Goal: Task Accomplishment & Management: Manage account settings

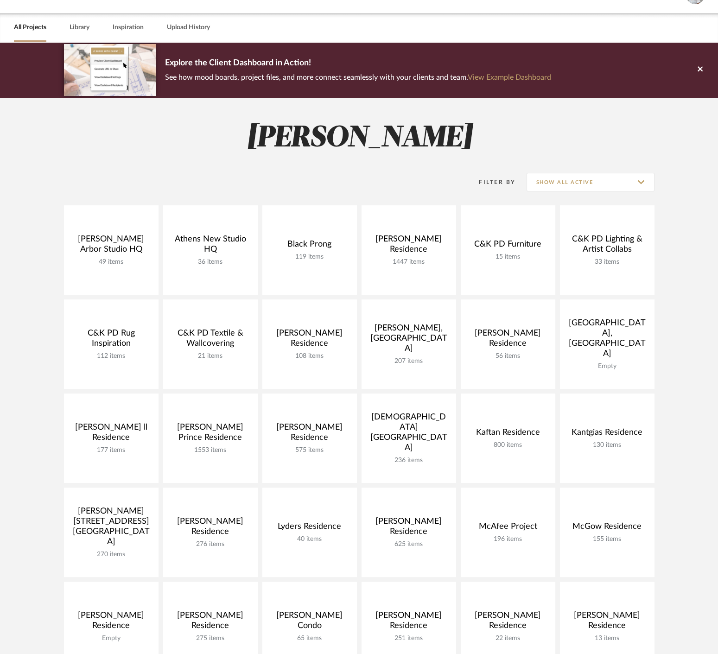
scroll to position [529, 0]
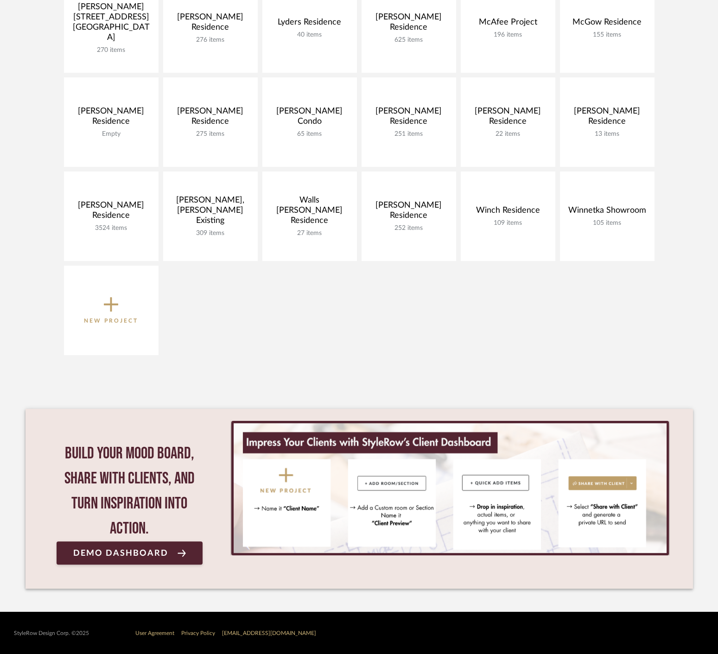
click at [104, 311] on icon at bounding box center [111, 304] width 15 height 19
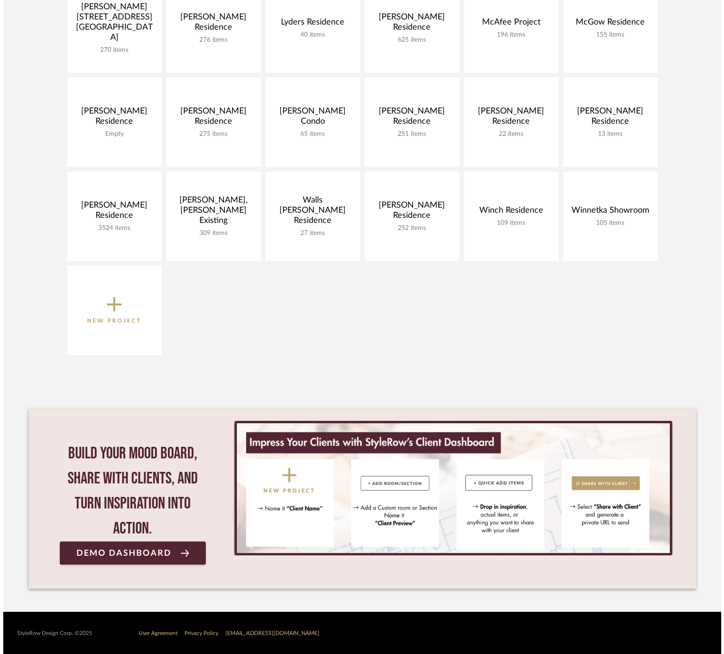
scroll to position [0, 0]
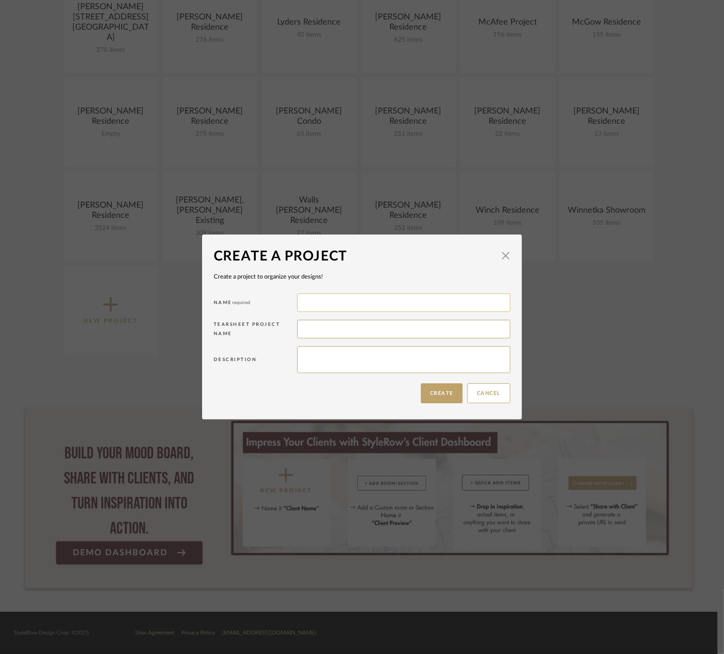
click at [340, 304] on input at bounding box center [403, 303] width 213 height 19
type input "[PERSON_NAME] House II"
click at [432, 389] on button "Create" at bounding box center [442, 394] width 42 height 20
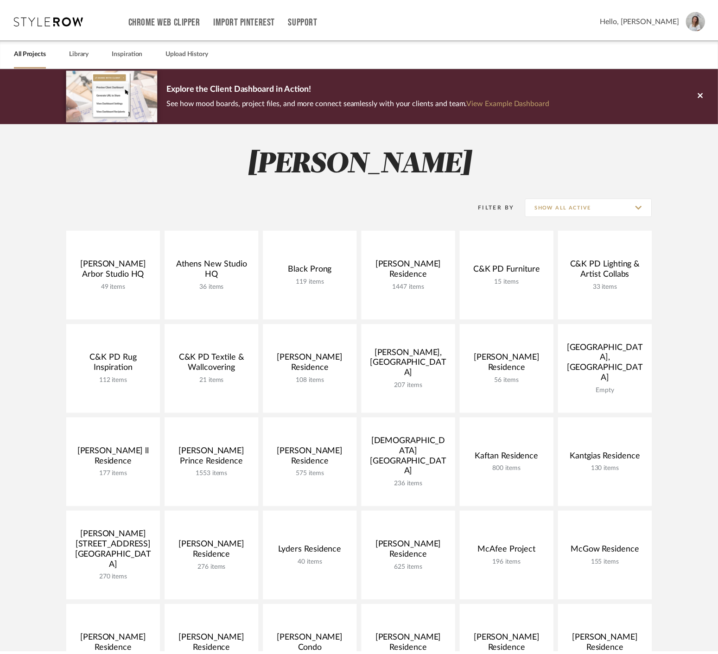
scroll to position [529, 0]
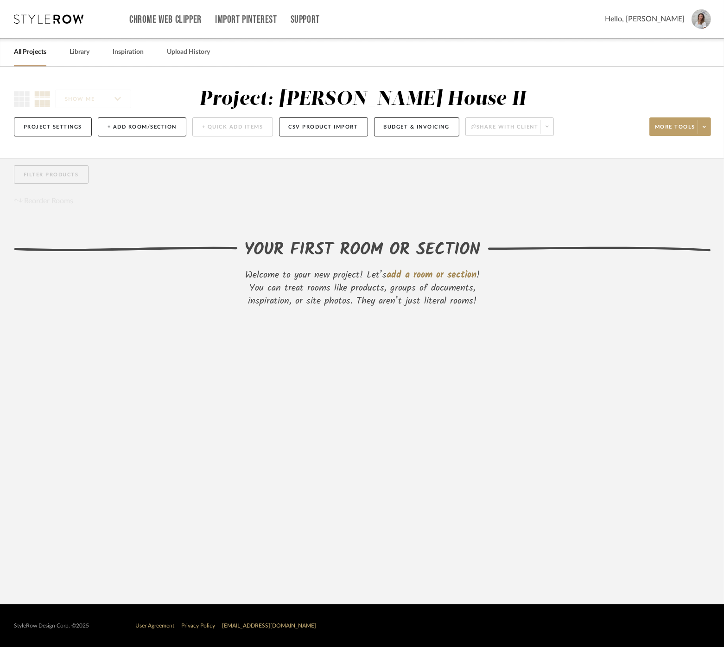
click at [421, 272] on span "add a room or section" at bounding box center [432, 275] width 90 height 15
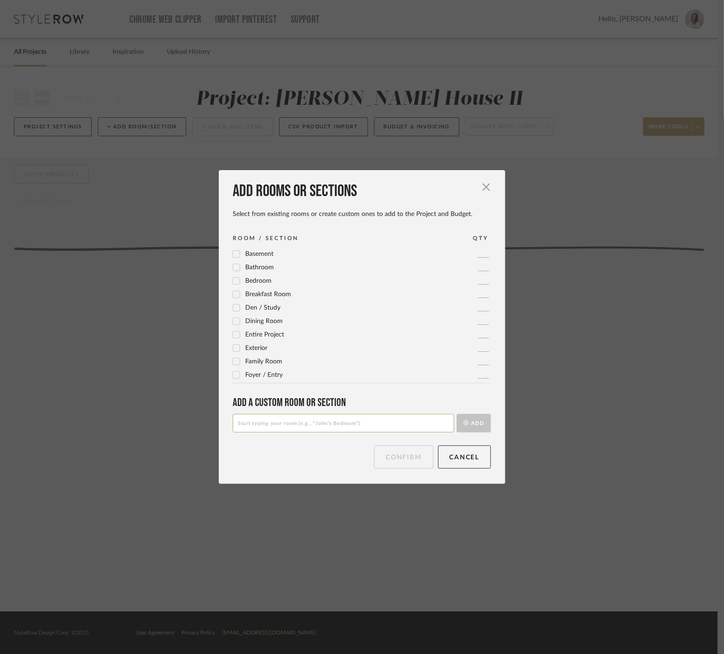
click at [295, 421] on input at bounding box center [344, 423] width 222 height 19
type input "101 Foyer"
click at [460, 420] on button "Add" at bounding box center [474, 423] width 34 height 19
click at [372, 422] on input at bounding box center [344, 423] width 222 height 19
type input "102 Dining Room"
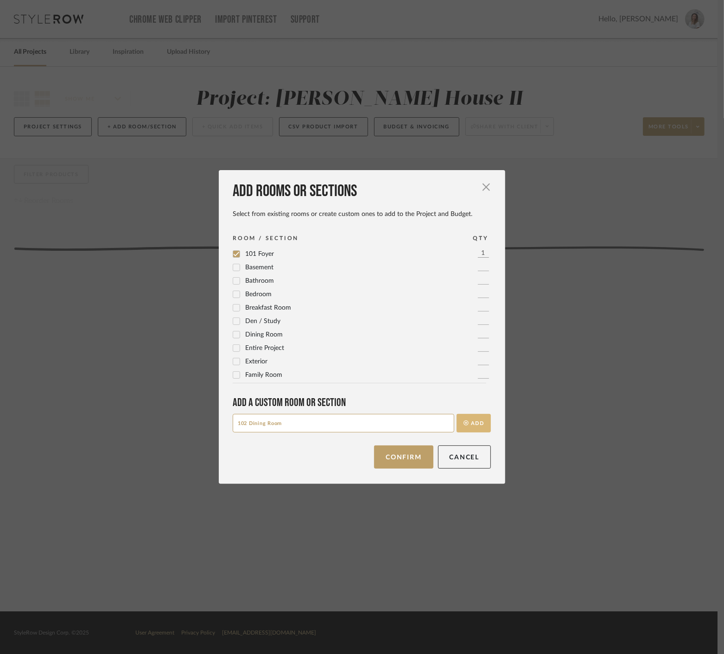
click at [468, 416] on button "Add" at bounding box center [474, 423] width 34 height 19
click at [385, 431] on input at bounding box center [344, 423] width 222 height 19
type input "103 Main Floor Powder Rooms"
click at [476, 421] on button "Add" at bounding box center [474, 423] width 34 height 19
click at [379, 429] on input at bounding box center [344, 423] width 222 height 19
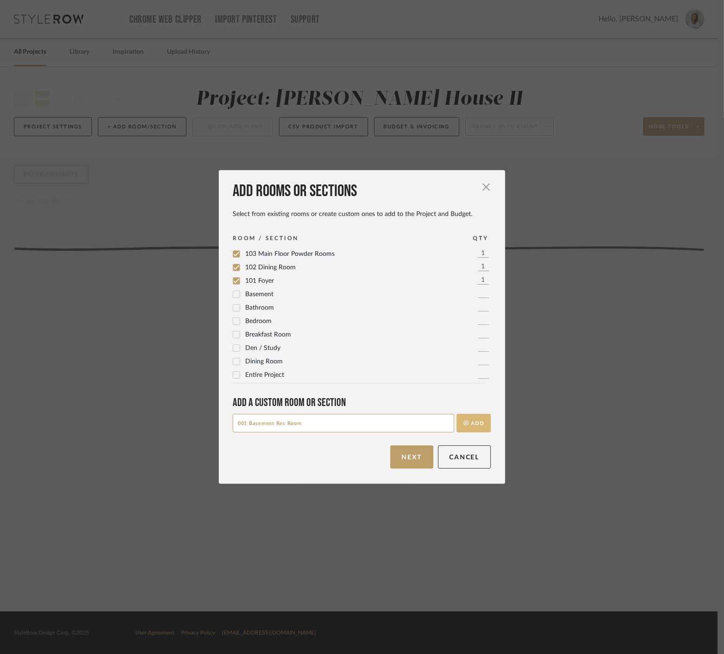
type input "001 Basement Rec Room"
click at [461, 428] on button "Add" at bounding box center [474, 423] width 34 height 19
click at [420, 452] on button "Next" at bounding box center [412, 457] width 43 height 23
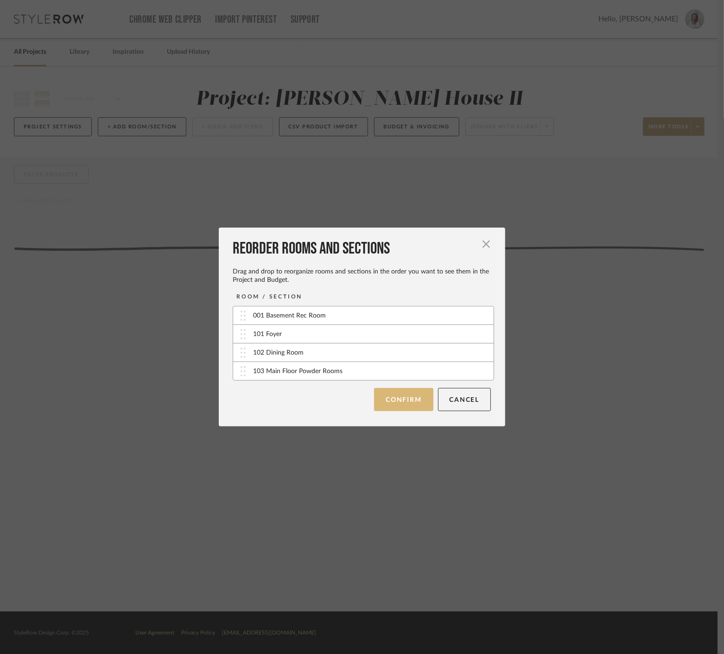
click at [412, 396] on button "Confirm" at bounding box center [403, 399] width 59 height 23
